Goal: Obtain resource: Download file/media

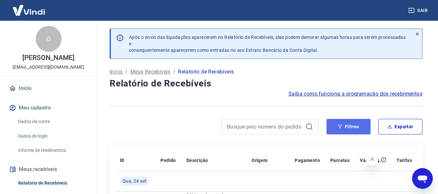
click at [338, 124] on button "Filtros" at bounding box center [348, 127] width 44 height 16
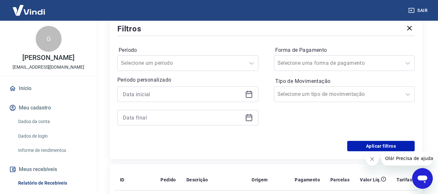
scroll to position [130, 0]
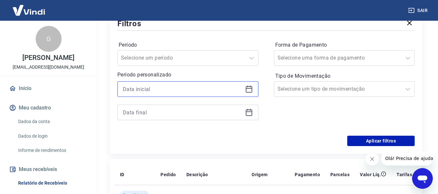
click at [190, 88] on input at bounding box center [182, 89] width 119 height 10
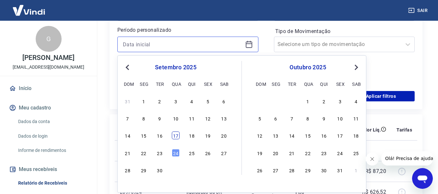
scroll to position [194, 0]
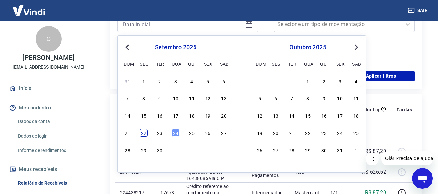
click at [145, 132] on div "22" at bounding box center [144, 133] width 8 height 8
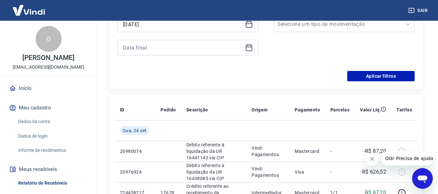
type input "[DATE]"
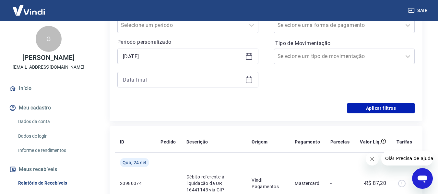
scroll to position [162, 0]
click at [163, 85] on div at bounding box center [187, 80] width 141 height 16
click at [165, 90] on div "Período Selecione um período Período personalizado Selected date: [DATE] [DATE]" at bounding box center [187, 51] width 141 height 88
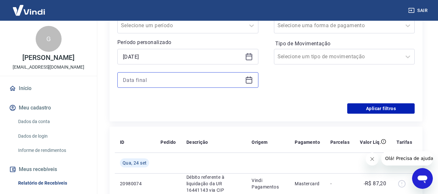
click at [165, 80] on input at bounding box center [182, 80] width 119 height 10
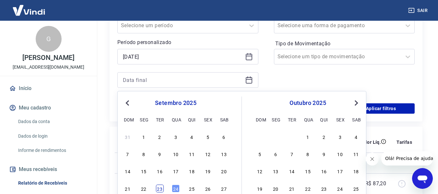
click at [163, 187] on div "23" at bounding box center [160, 189] width 8 height 8
type input "[DATE]"
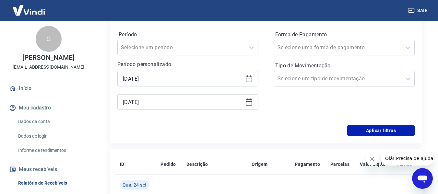
scroll to position [130, 0]
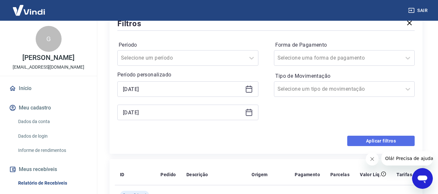
click at [360, 142] on button "Aplicar filtros" at bounding box center [380, 141] width 67 height 10
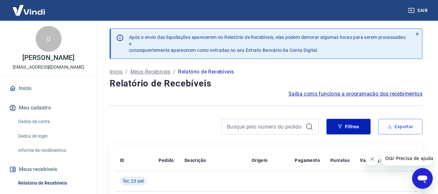
click at [406, 120] on button "Exportar" at bounding box center [400, 127] width 44 height 16
type input "[DATE]"
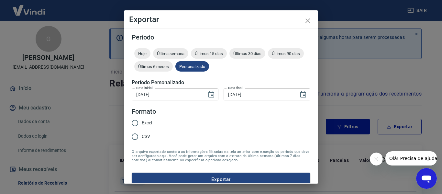
click at [139, 123] on input "Excel" at bounding box center [135, 123] width 14 height 14
radio input "true"
click at [236, 176] on button "Exportar" at bounding box center [221, 180] width 179 height 14
